Goal: Information Seeking & Learning: Compare options

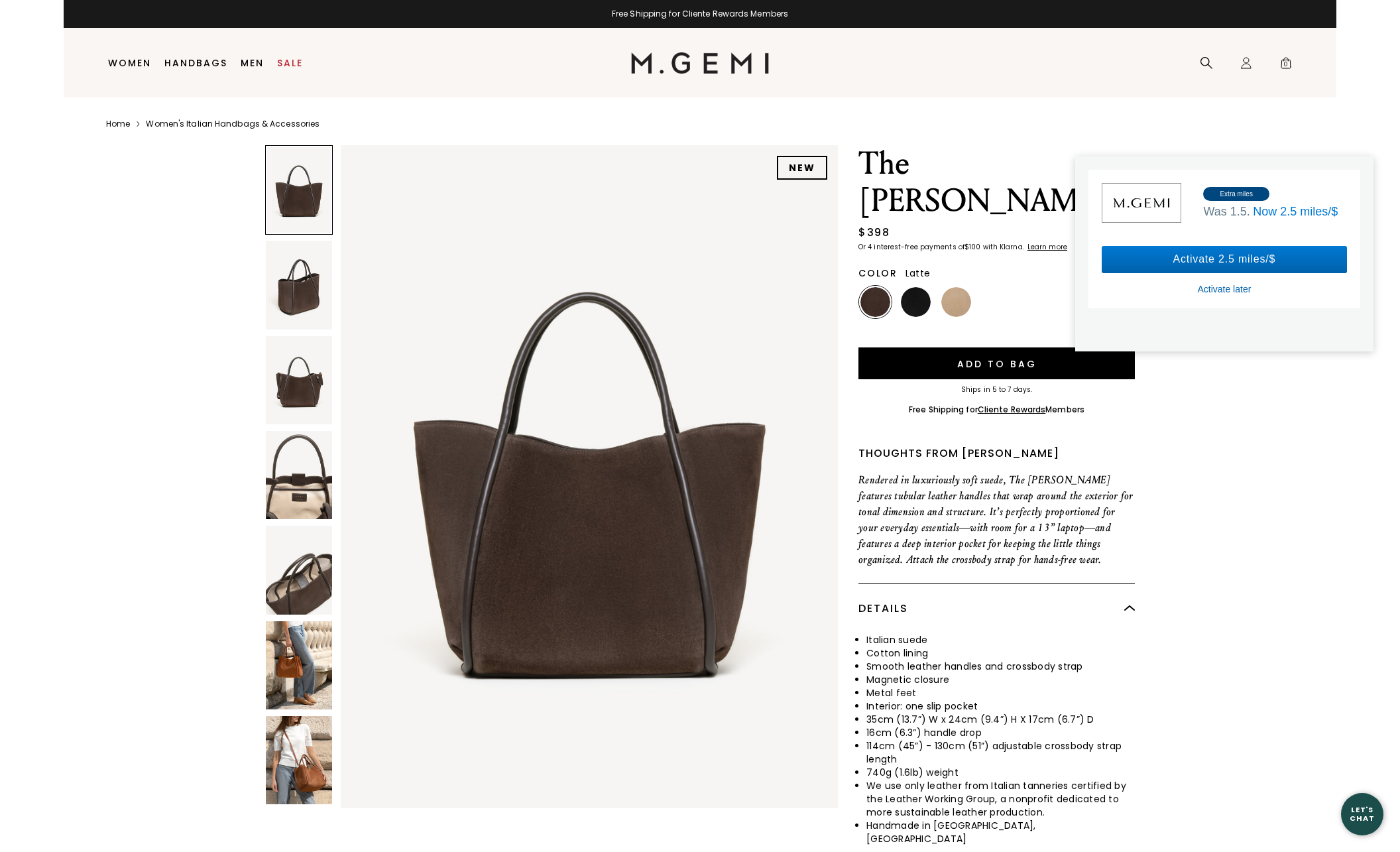
click at [953, 287] on img at bounding box center [956, 301] width 30 height 30
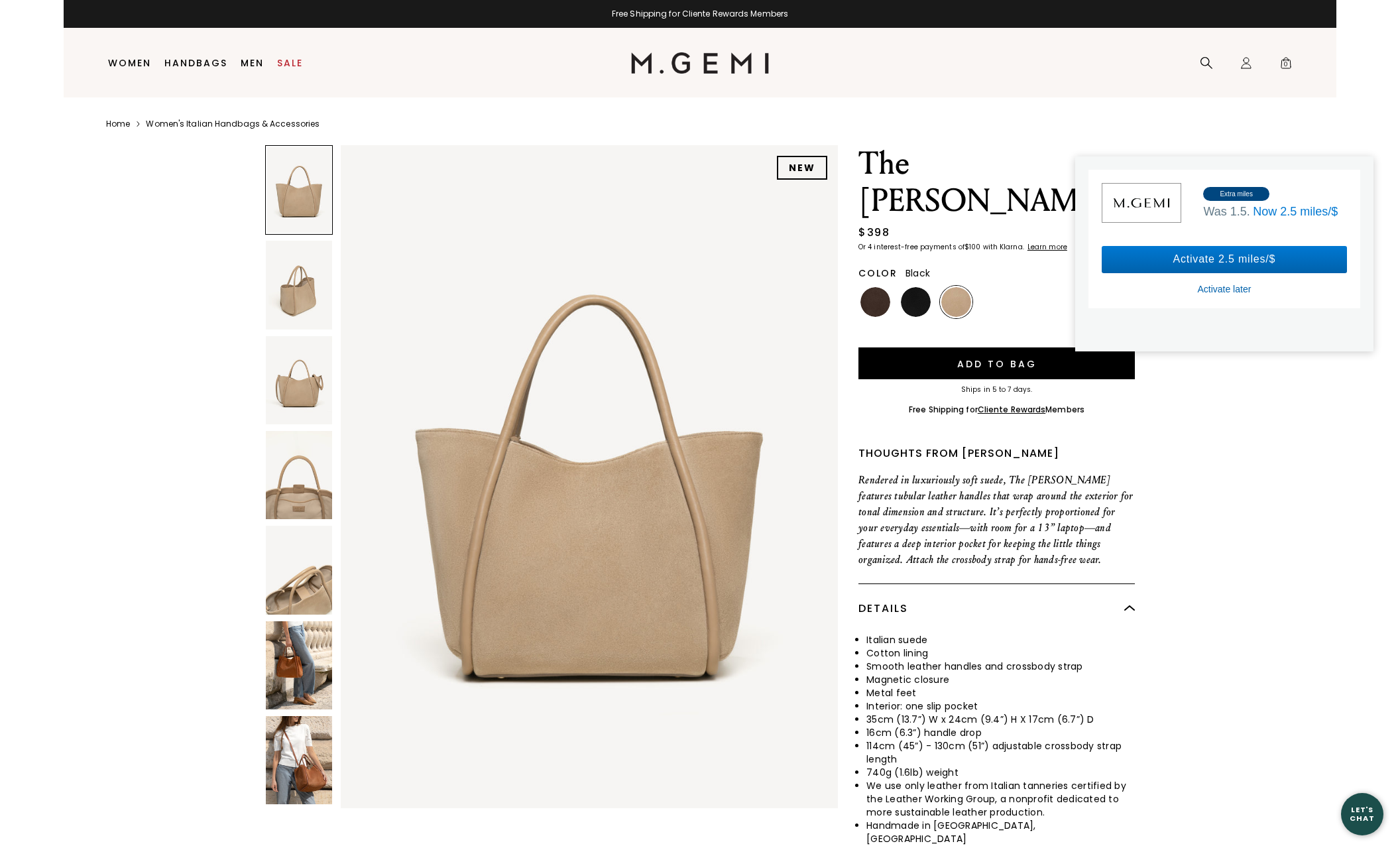
click at [910, 287] on img at bounding box center [915, 301] width 30 height 30
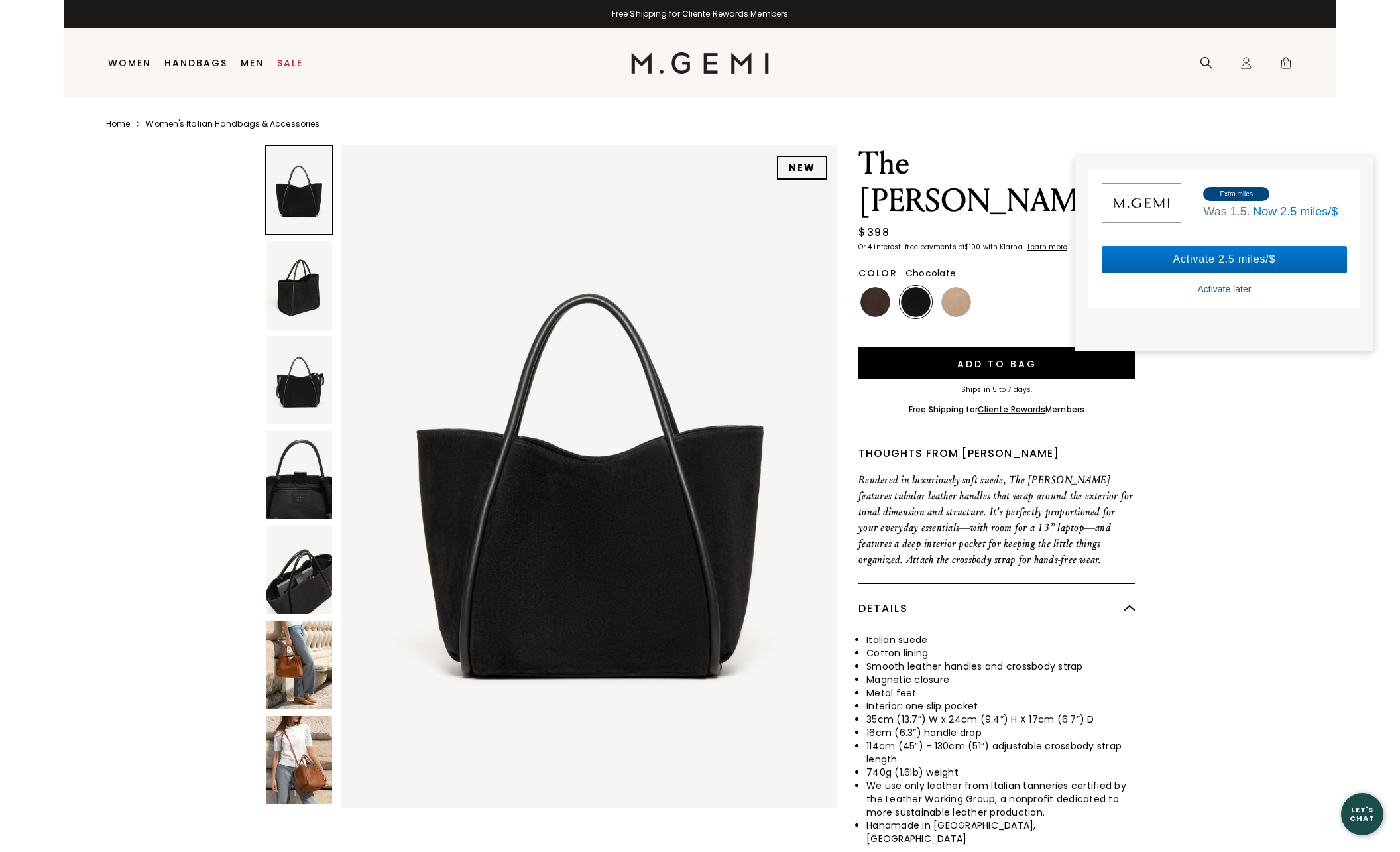
click at [871, 287] on img at bounding box center [875, 301] width 30 height 30
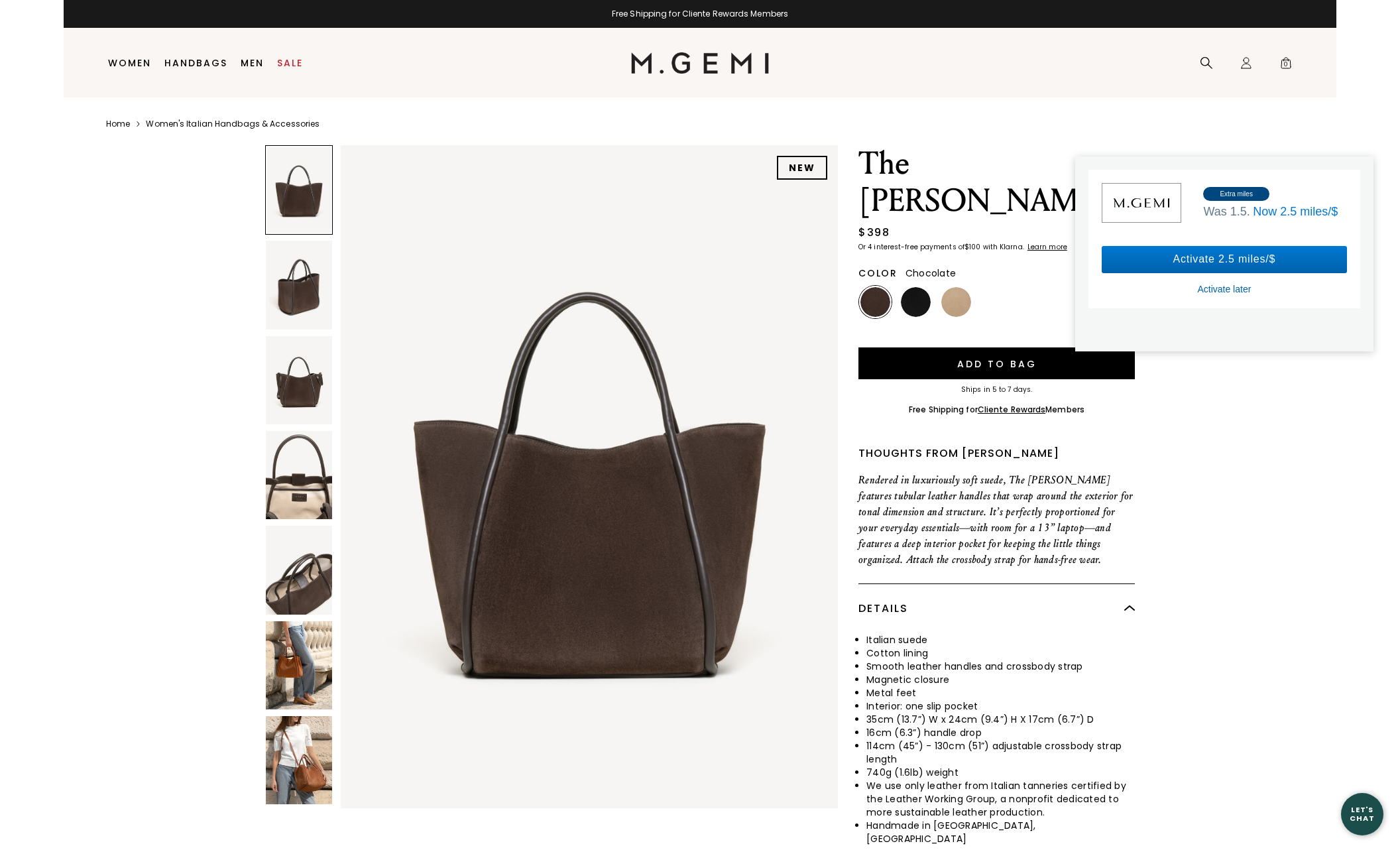
click at [297, 666] on img at bounding box center [299, 665] width 67 height 88
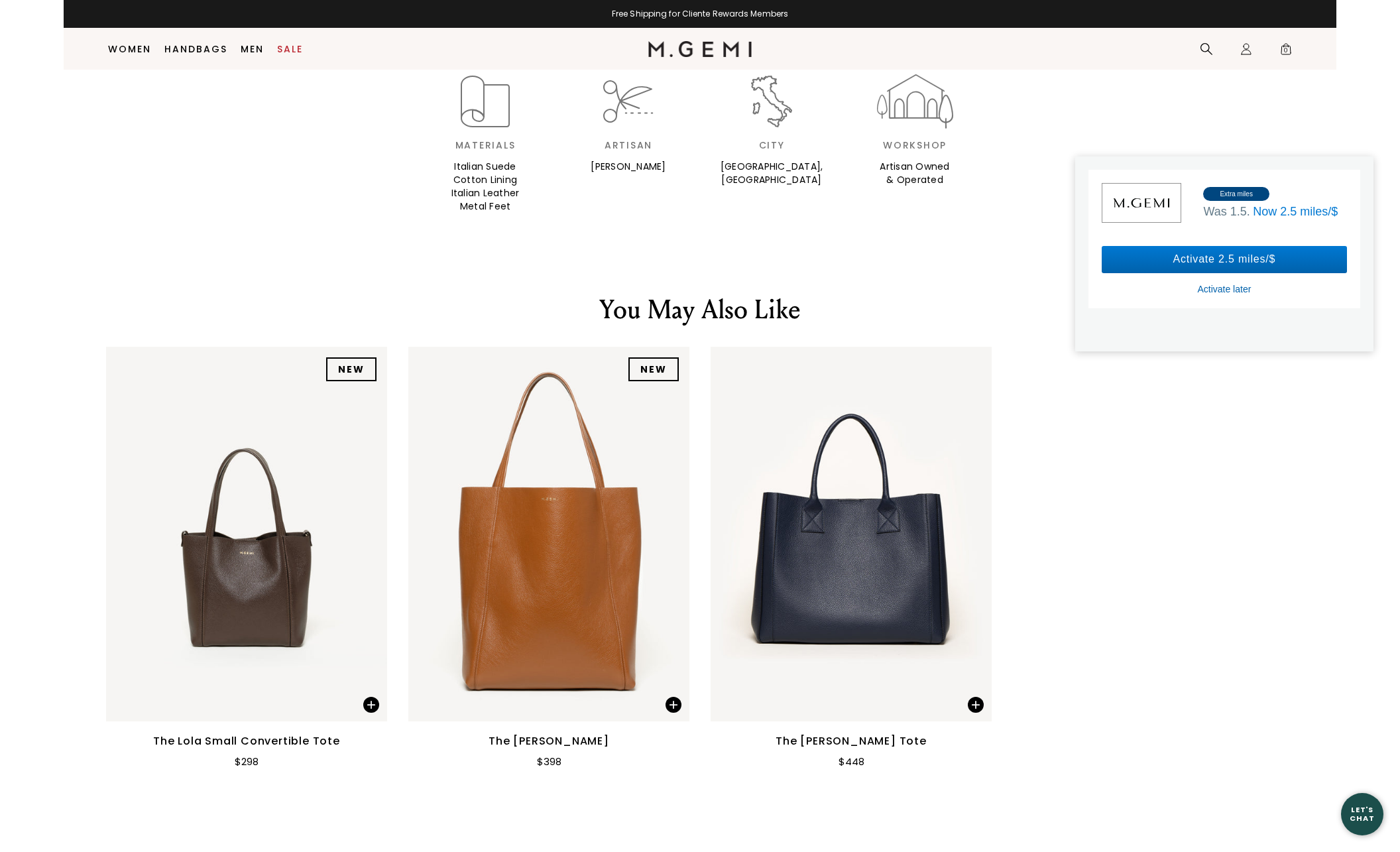
scroll to position [1716, 0]
